Goal: Information Seeking & Learning: Understand process/instructions

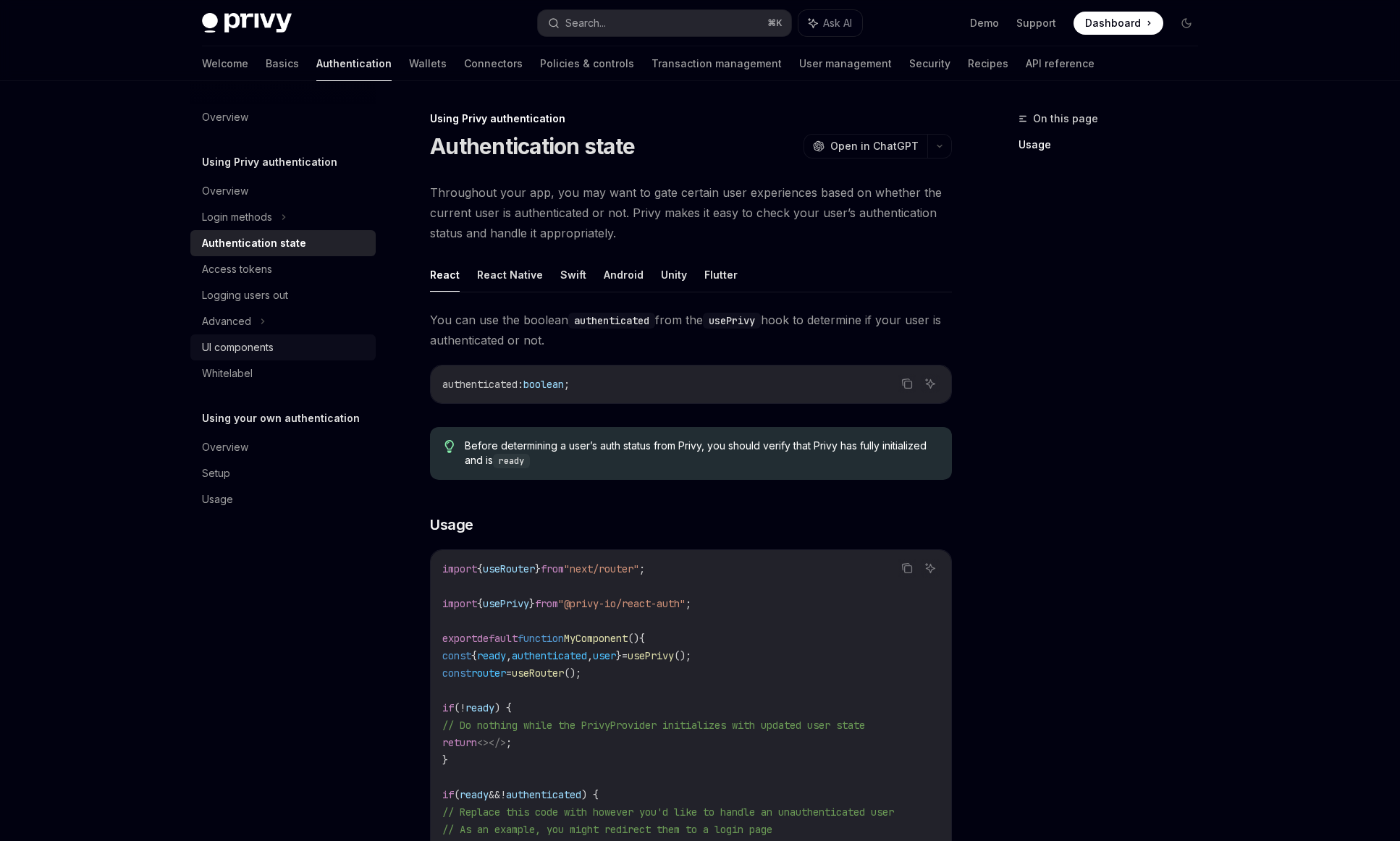
click at [263, 348] on div "UI components" at bounding box center [238, 347] width 72 height 18
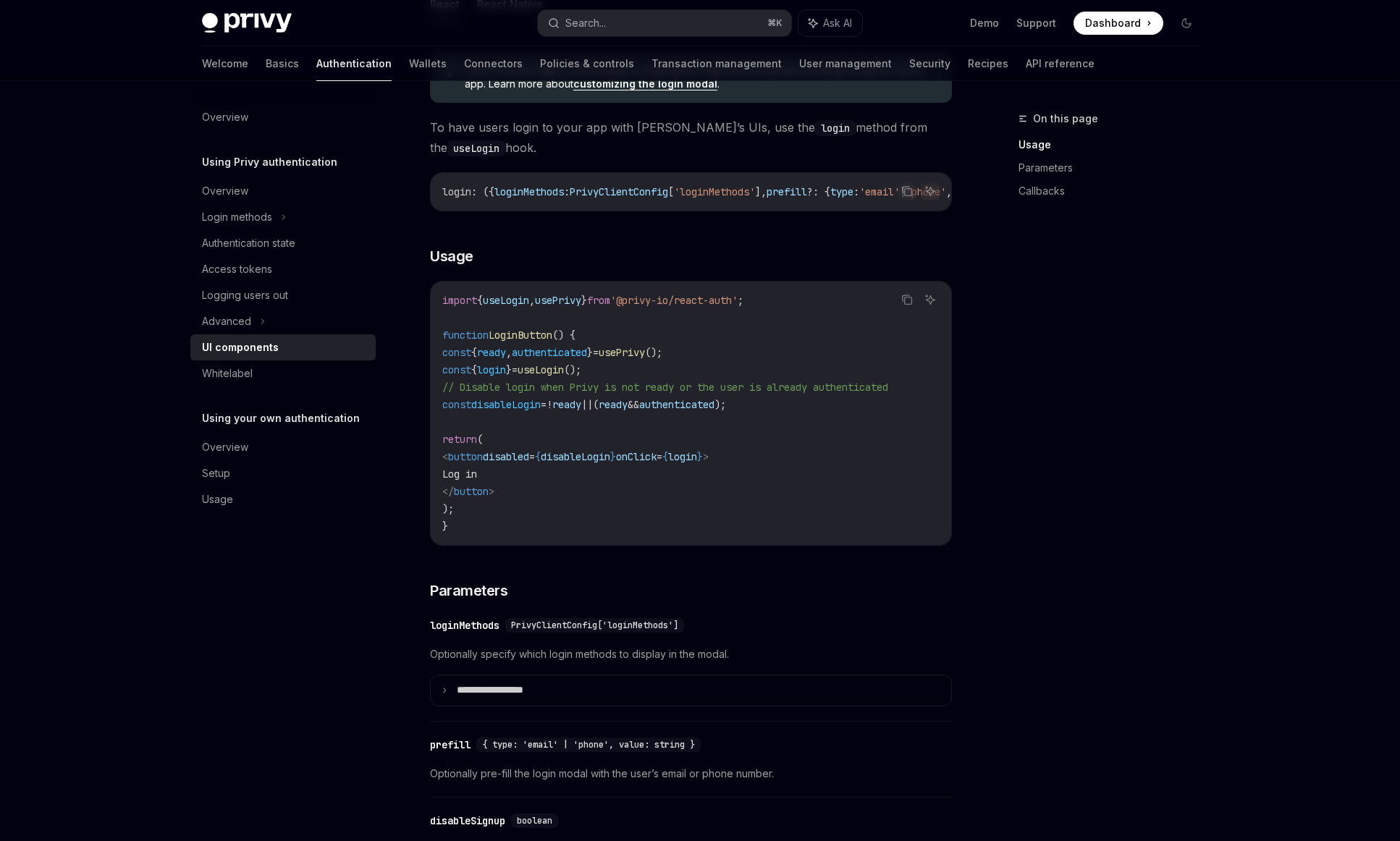
scroll to position [204, 0]
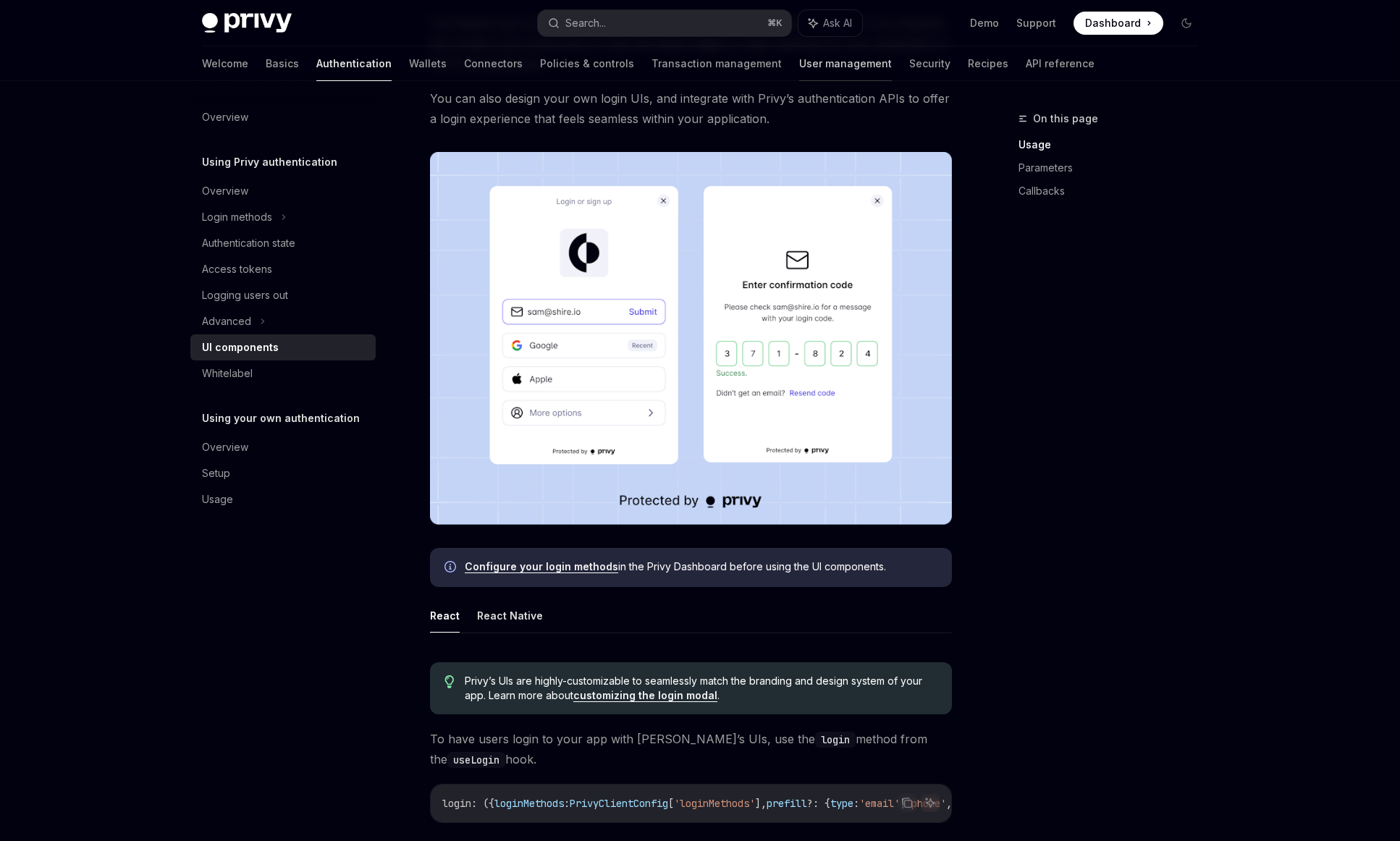
click at [799, 58] on link "User management" at bounding box center [845, 64] width 93 height 35
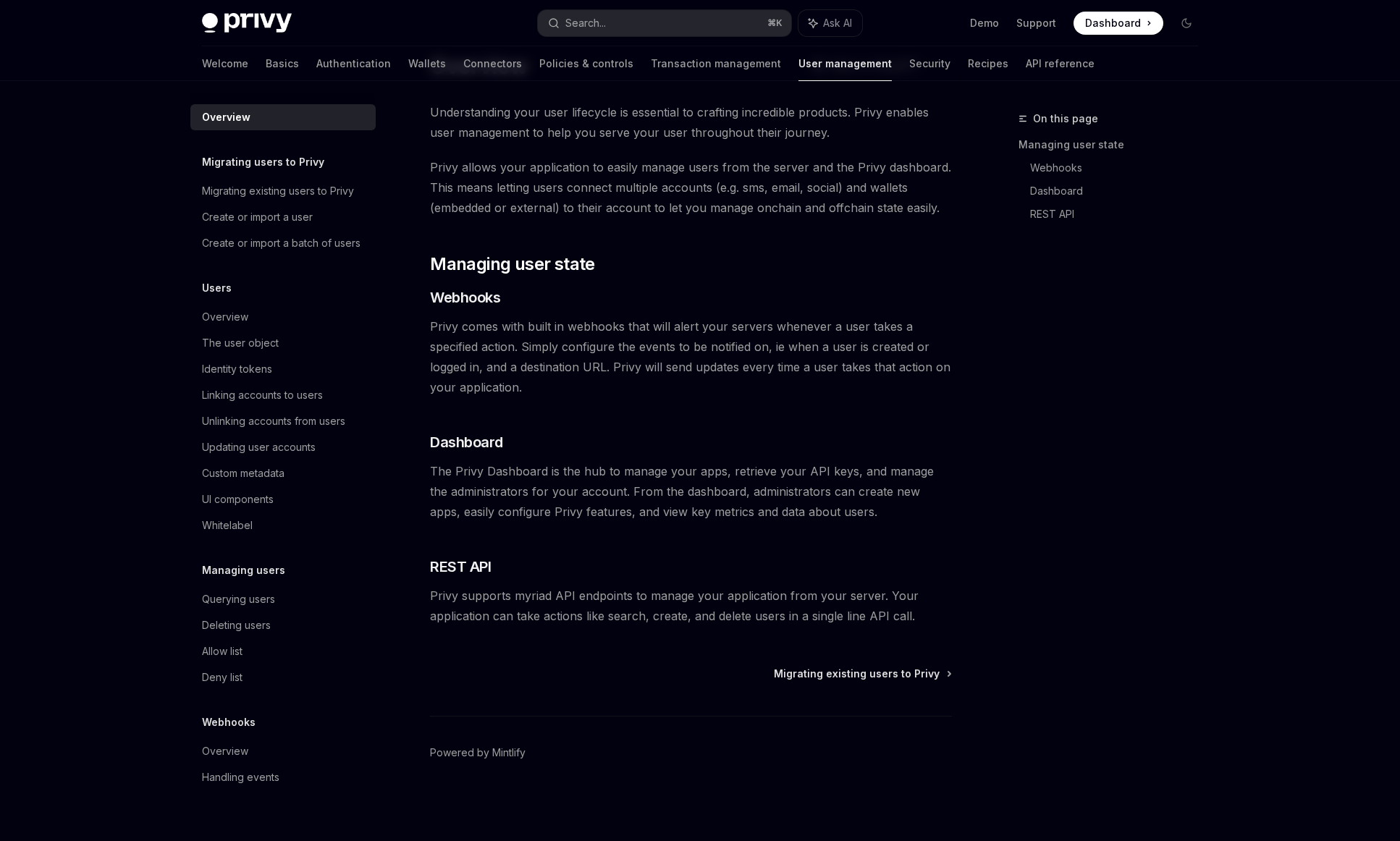
scroll to position [58, 0]
click at [266, 68] on link "Basics" at bounding box center [283, 64] width 33 height 35
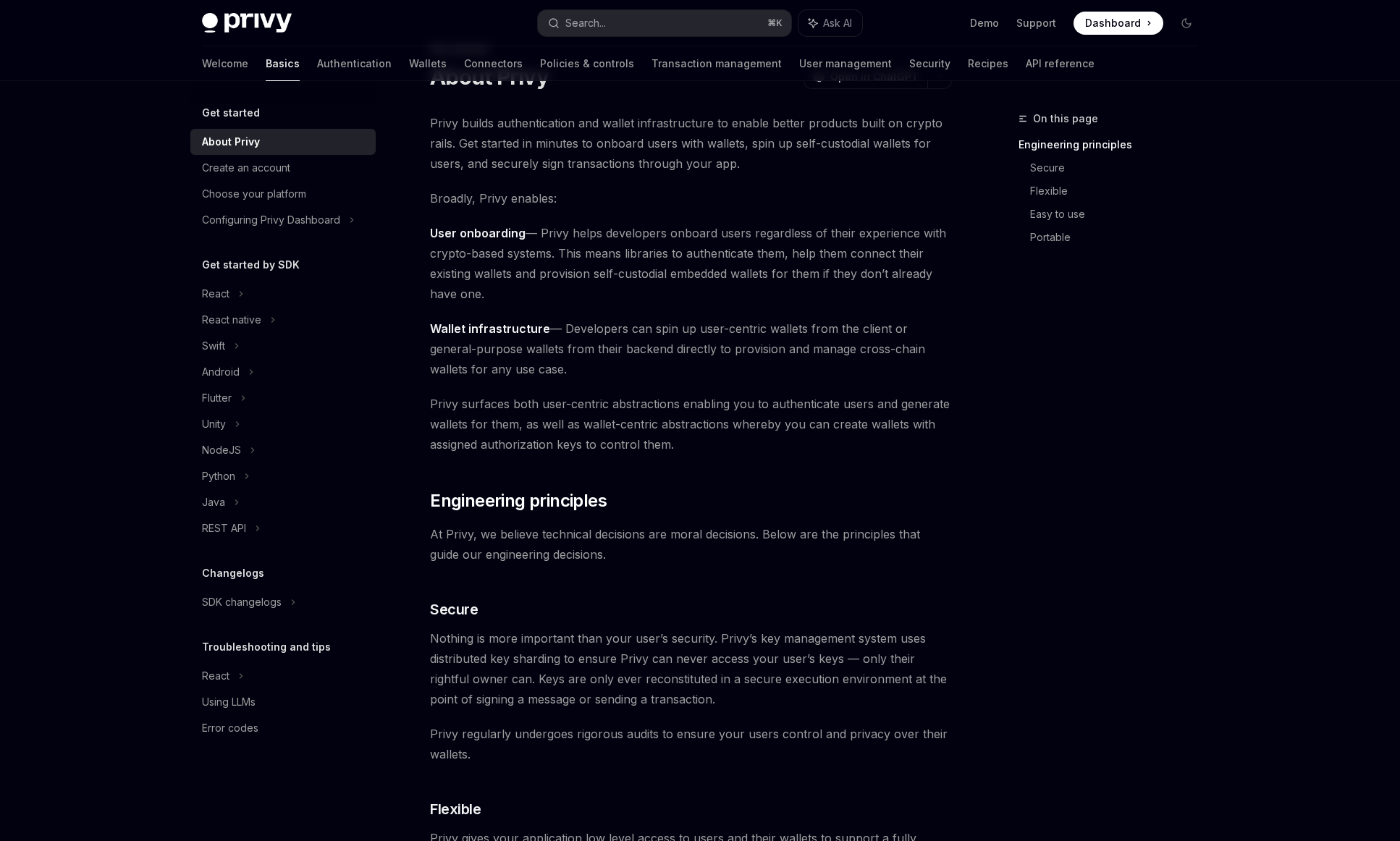
scroll to position [71, 0]
click at [692, 68] on link "Transaction management" at bounding box center [716, 64] width 130 height 35
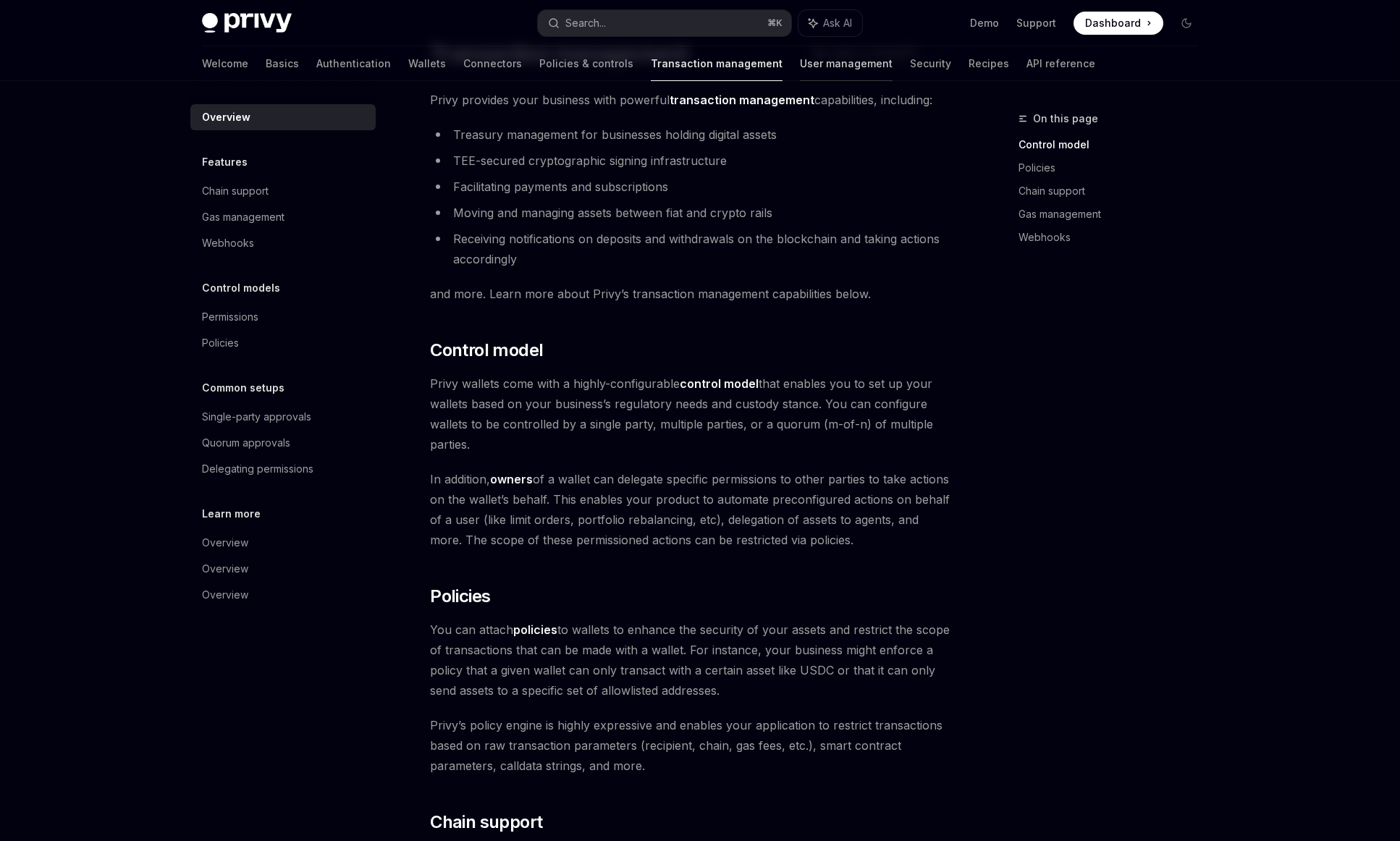
click at [800, 68] on link "User management" at bounding box center [846, 64] width 93 height 35
type textarea "*"
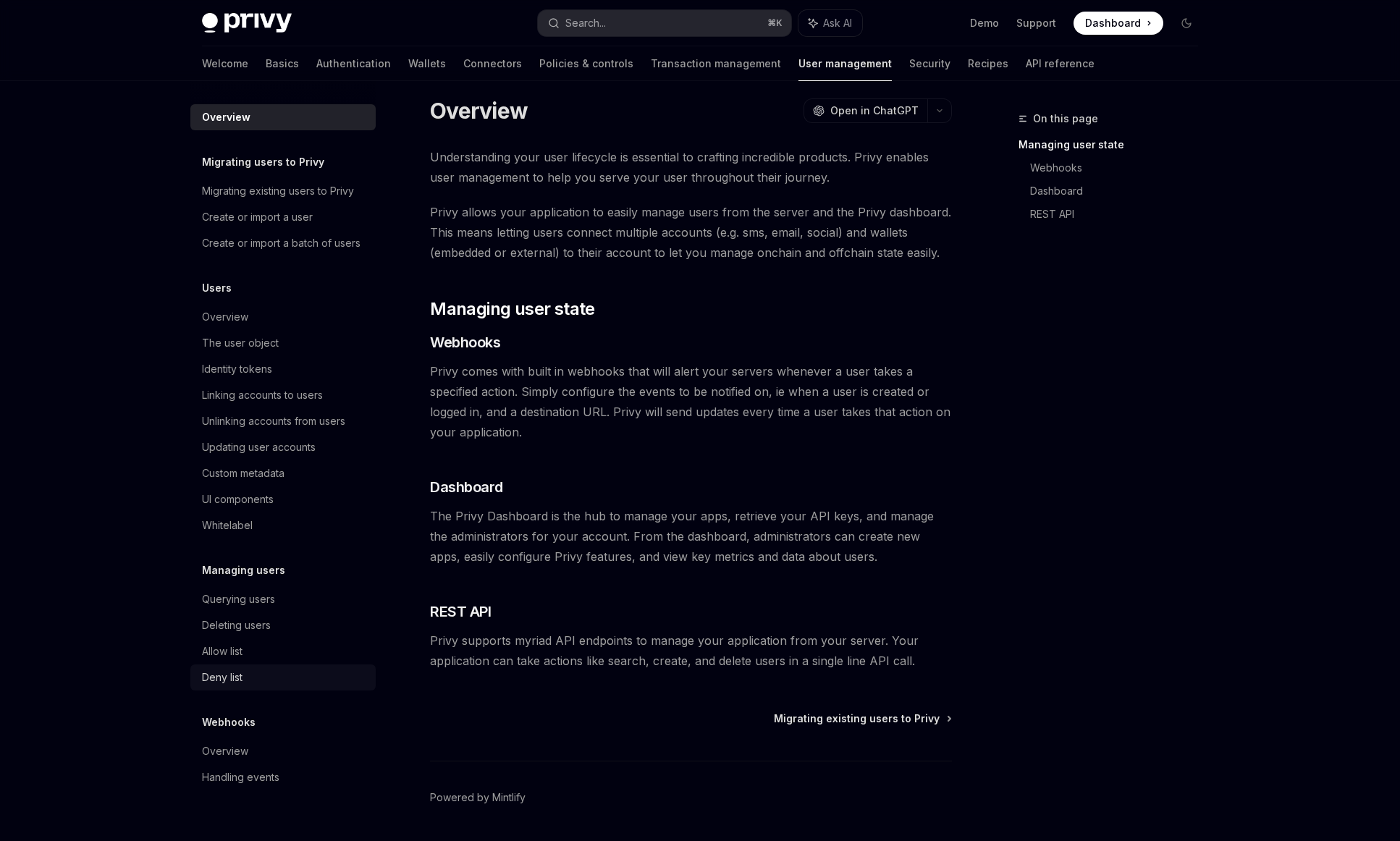
scroll to position [17, 0]
click at [1113, 26] on span "Dashboard" at bounding box center [1112, 23] width 56 height 14
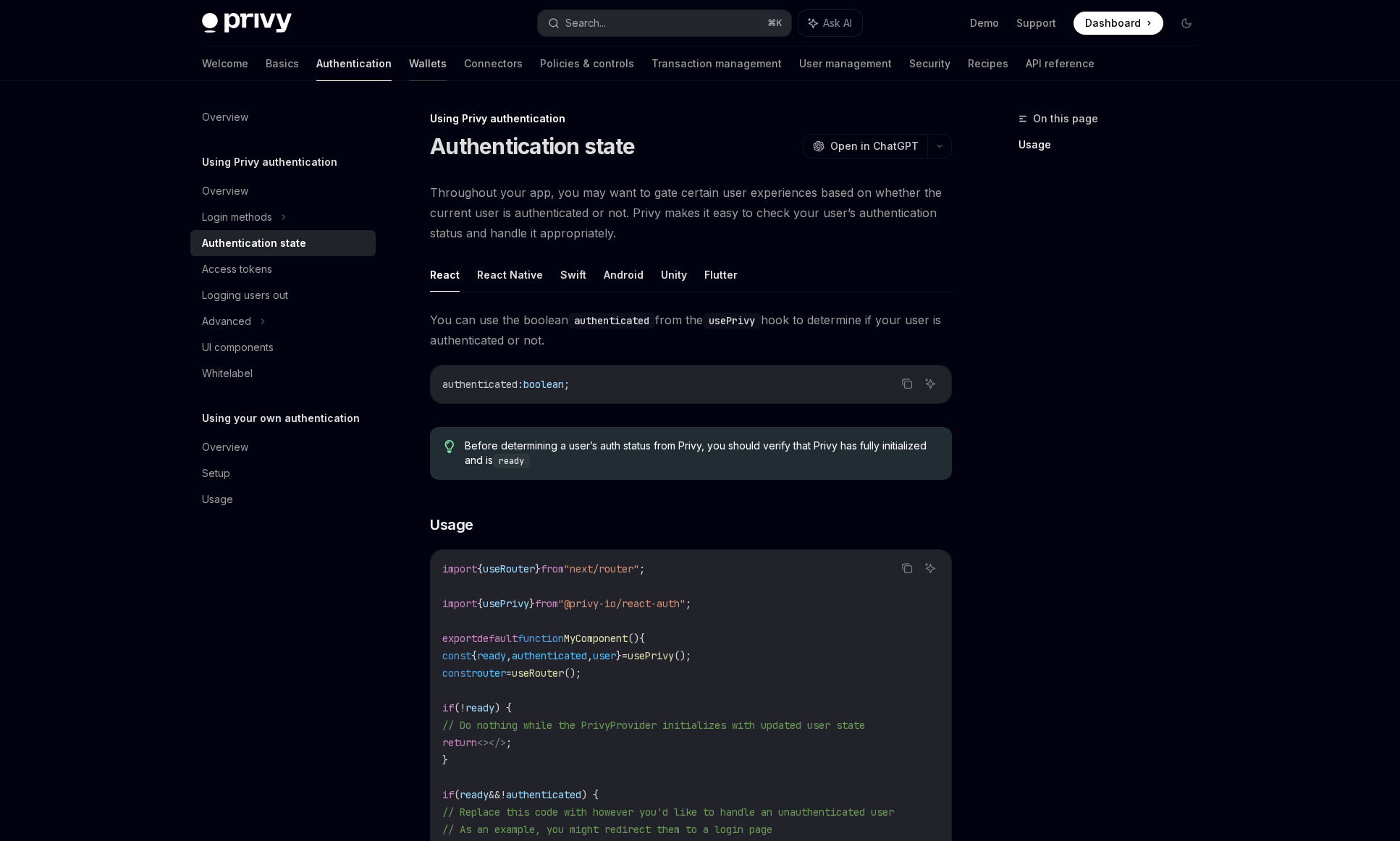
click at [409, 65] on link "Wallets" at bounding box center [428, 64] width 38 height 35
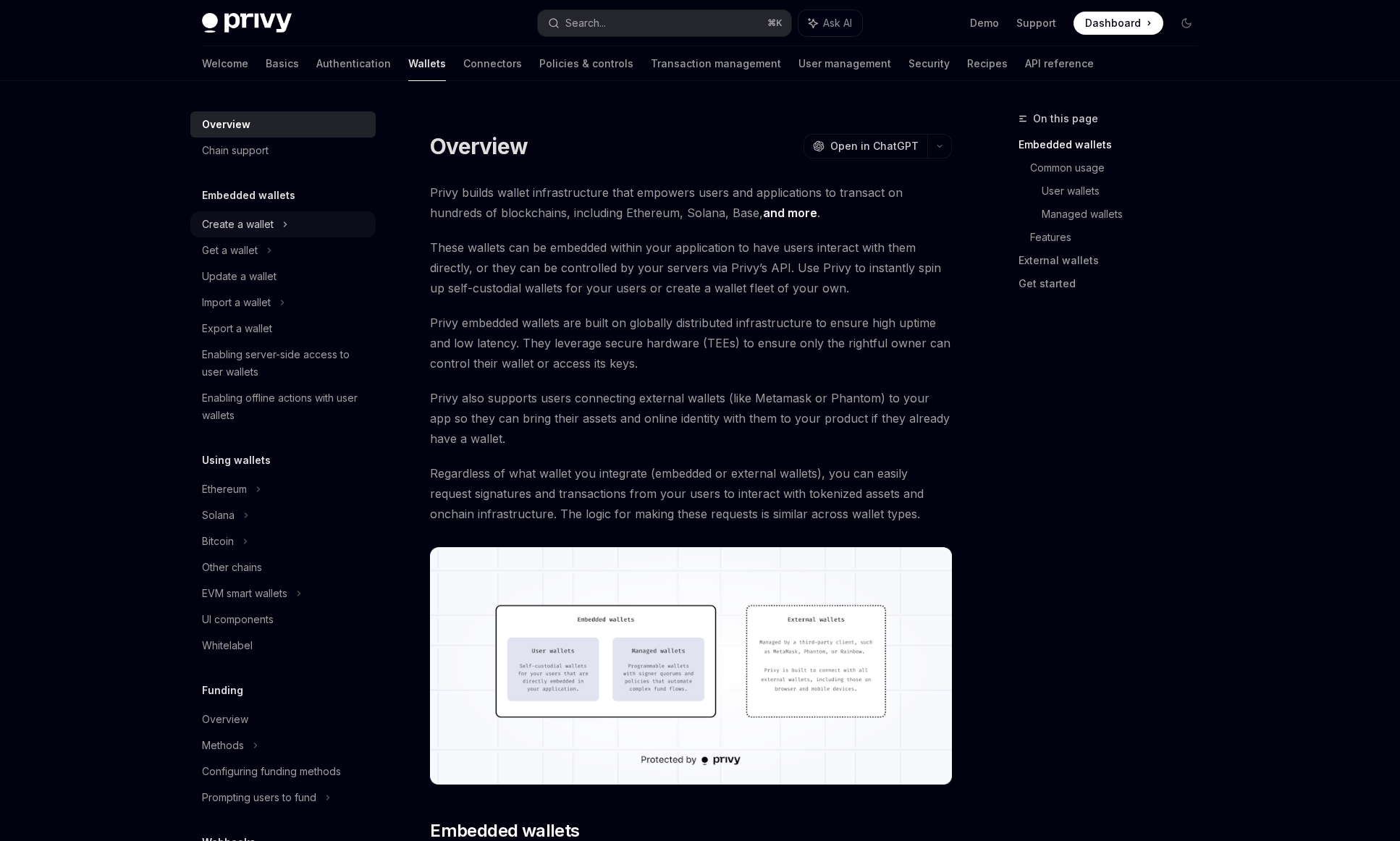
click at [295, 218] on div "Create a wallet" at bounding box center [283, 224] width 185 height 26
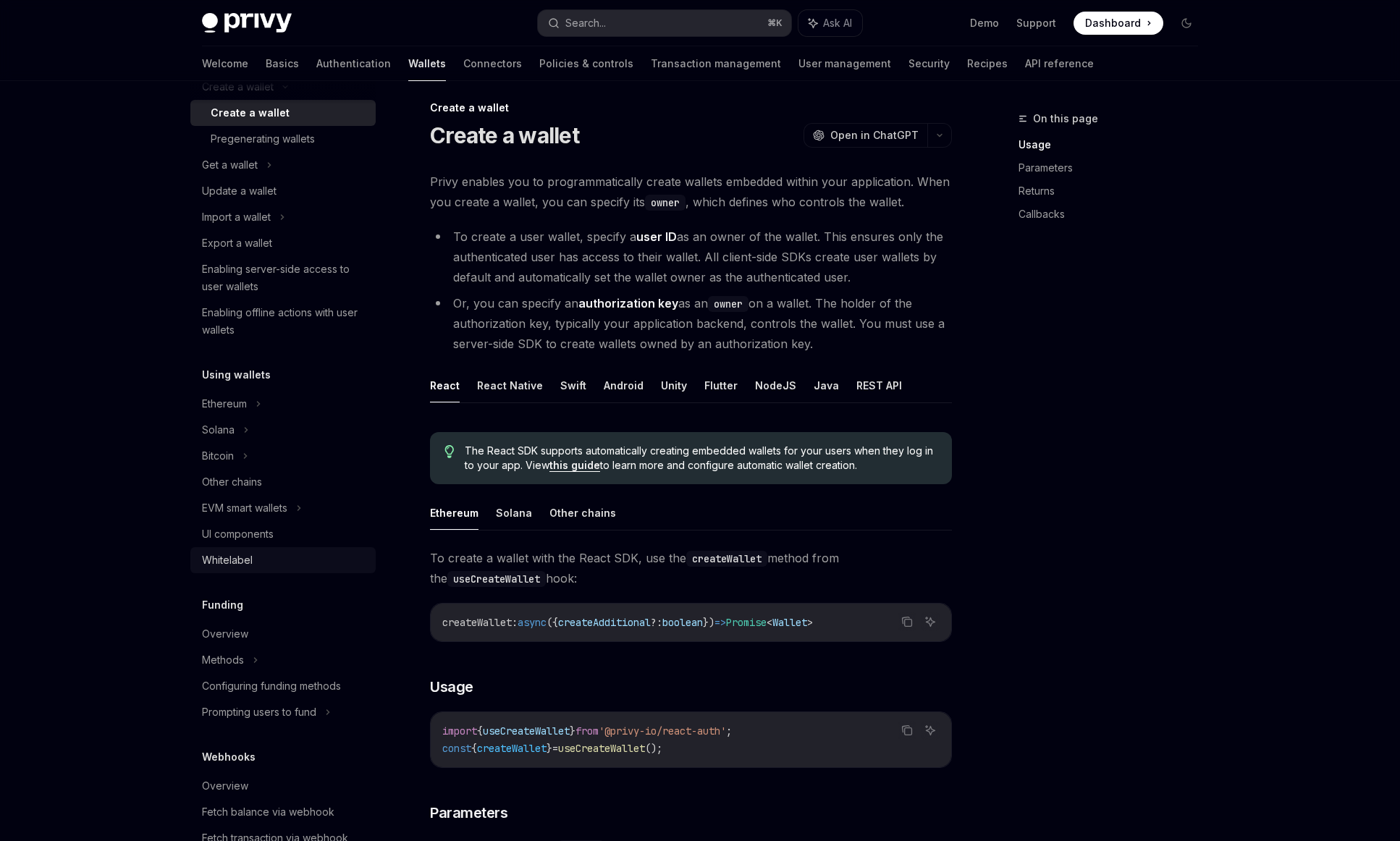
scroll to position [172, 0]
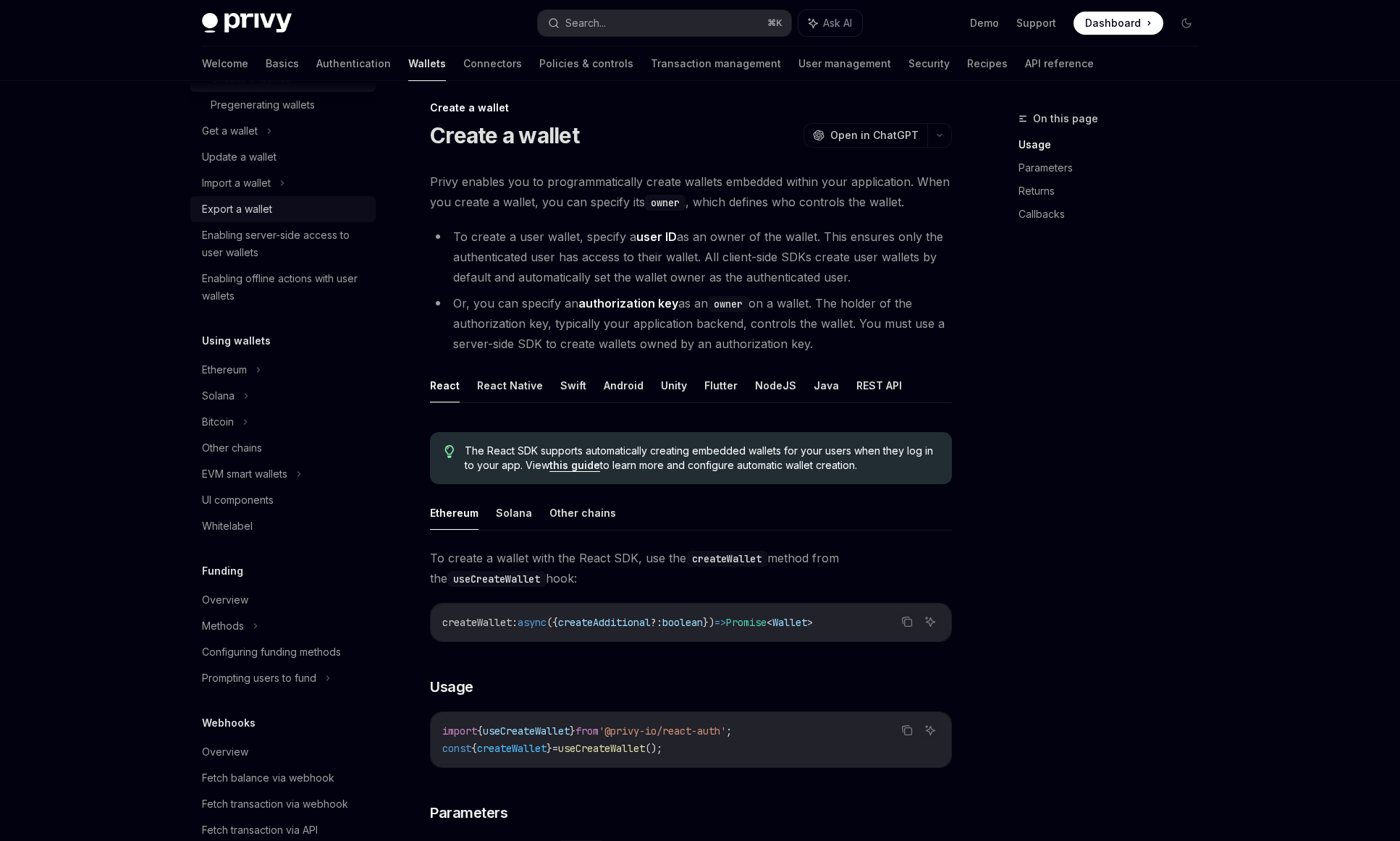
click at [248, 204] on div "Export a wallet" at bounding box center [237, 208] width 70 height 18
type textarea "*"
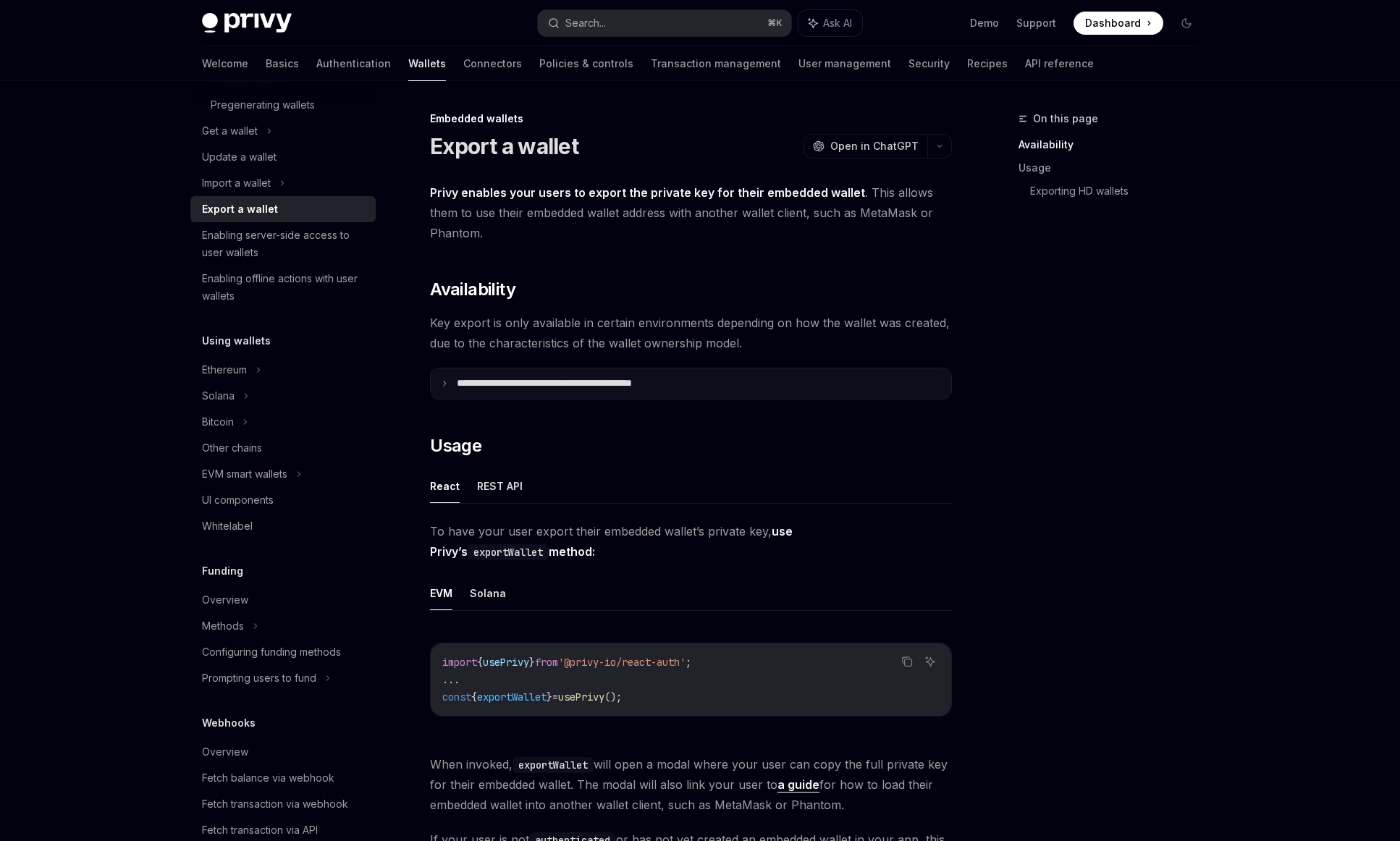
click at [658, 388] on p "**********" at bounding box center [576, 383] width 238 height 13
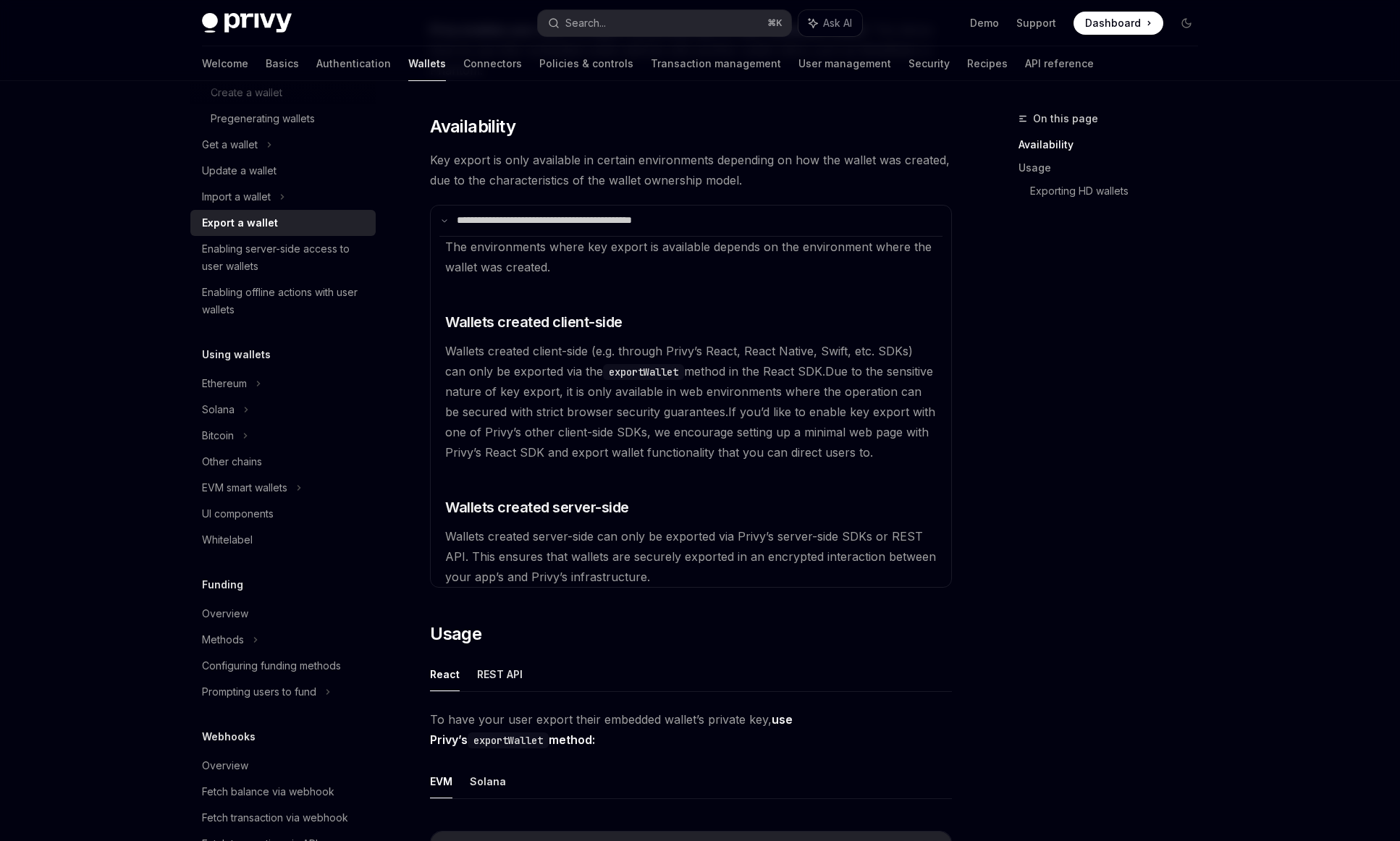
scroll to position [25, 0]
